Goal: Check status: Check status

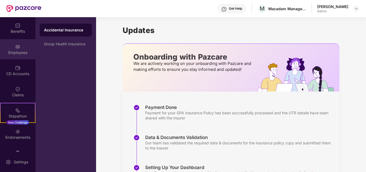
scroll to position [56, 0]
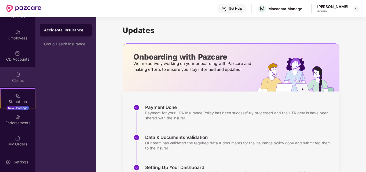
click at [17, 74] on img at bounding box center [17, 74] width 5 height 5
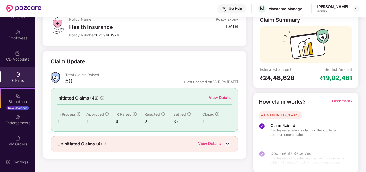
scroll to position [38, 0]
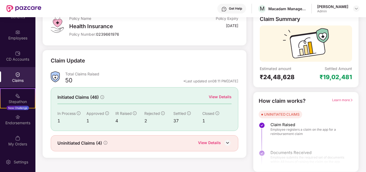
click at [221, 96] on div "View Details" at bounding box center [220, 97] width 23 height 6
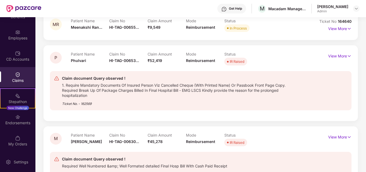
scroll to position [65, 0]
click at [338, 57] on p "View More" at bounding box center [339, 54] width 23 height 7
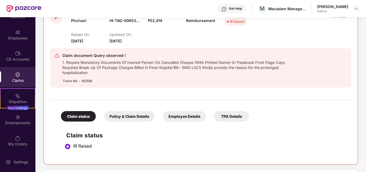
scroll to position [119, 0]
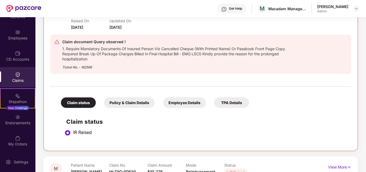
click at [128, 105] on div "Policy & Claim Details" at bounding box center [129, 102] width 50 height 10
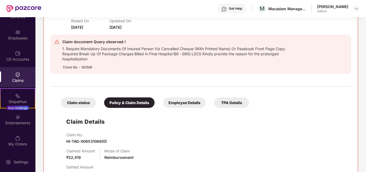
scroll to position [145, 0]
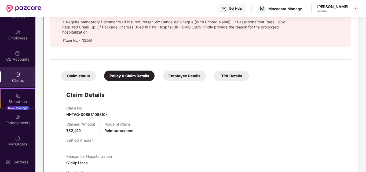
click at [14, 82] on div "Claims" at bounding box center [17, 80] width 35 height 5
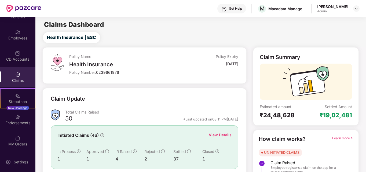
scroll to position [38, 0]
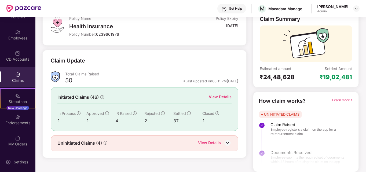
click at [226, 96] on div "View Details" at bounding box center [220, 97] width 23 height 6
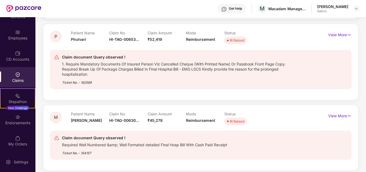
scroll to position [10, 0]
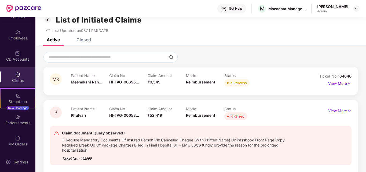
click at [342, 82] on p "View More" at bounding box center [339, 82] width 23 height 7
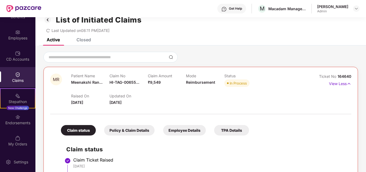
click at [125, 133] on div "Policy & Claim Details" at bounding box center [129, 130] width 50 height 10
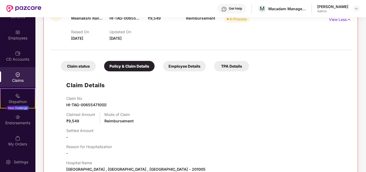
scroll to position [90, 0]
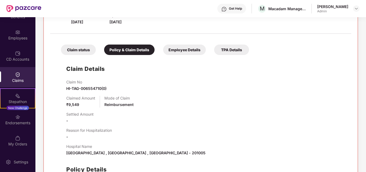
click at [93, 88] on span "HI-TAG-006554710(0)" at bounding box center [86, 88] width 40 height 5
copy span "HI-TAG-006554710(0)"
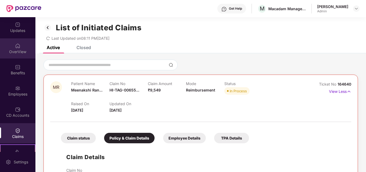
scroll to position [0, 0]
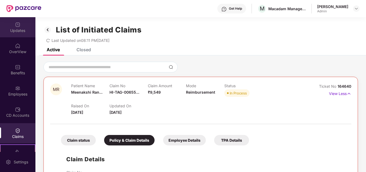
click at [19, 36] on div "Updates" at bounding box center [17, 27] width 35 height 20
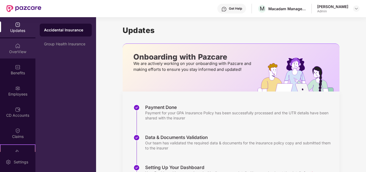
click at [13, 51] on div "OverView" at bounding box center [17, 51] width 35 height 5
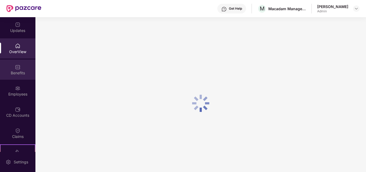
click at [13, 72] on div "Benefits" at bounding box center [17, 72] width 35 height 5
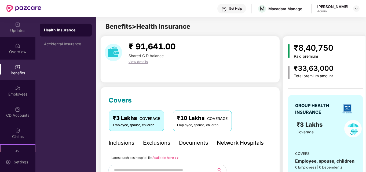
click at [13, 35] on div "Updates" at bounding box center [17, 27] width 35 height 20
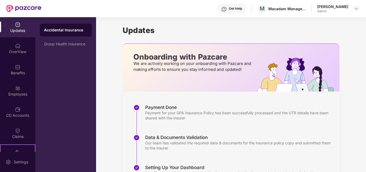
click at [229, 8] on div "Get Help" at bounding box center [235, 8] width 13 height 4
